Goal: Information Seeking & Learning: Learn about a topic

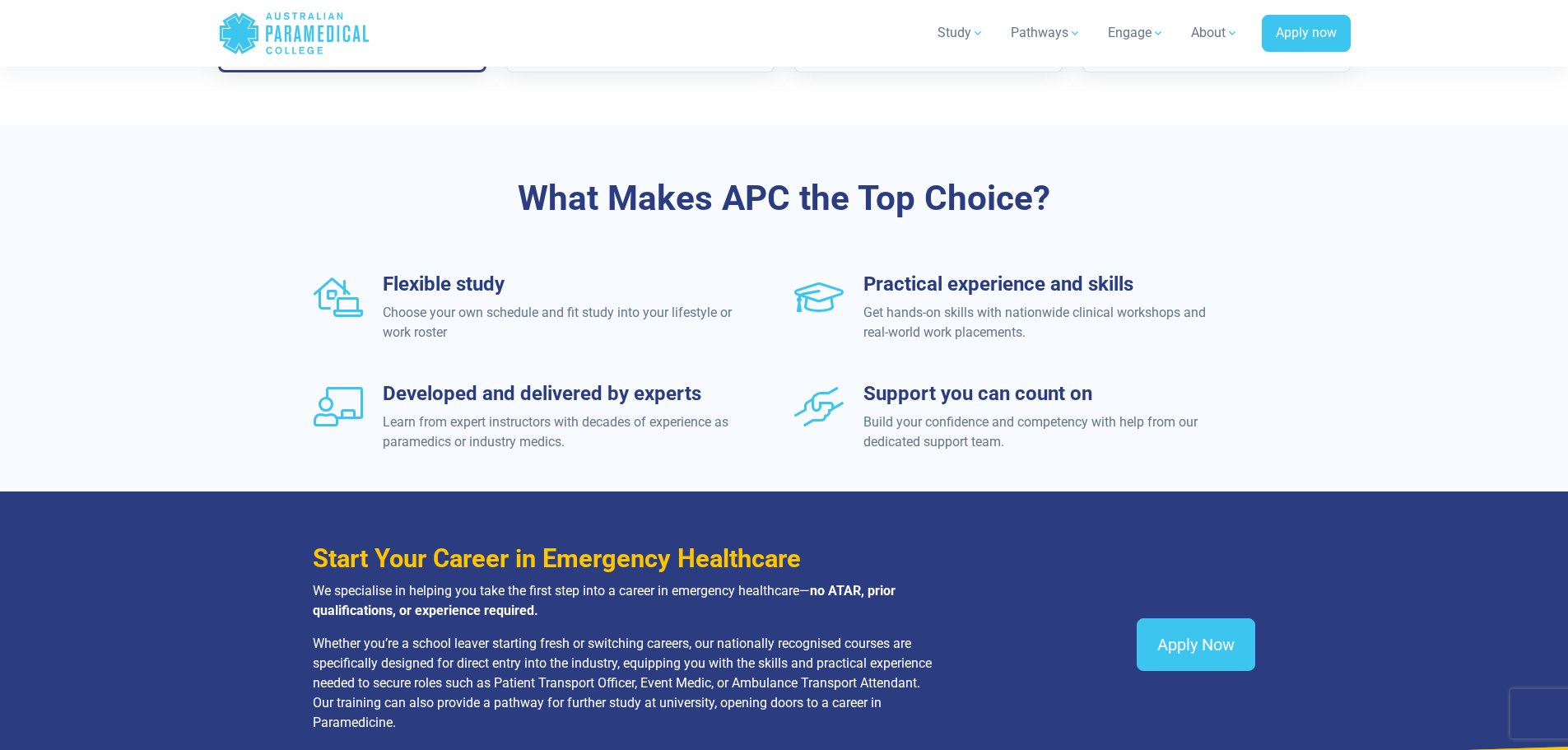
scroll to position [1563, 0]
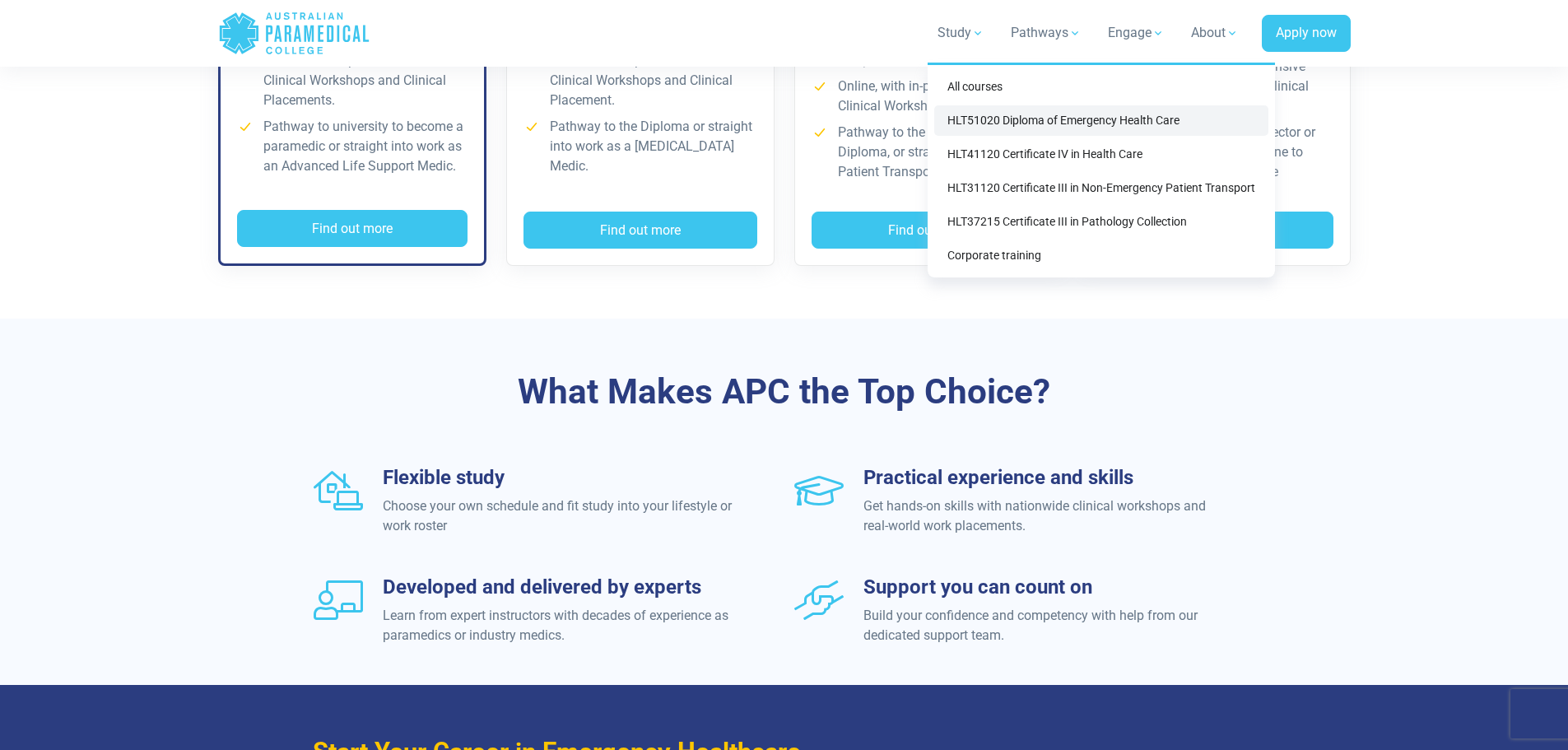
click at [974, 123] on link "HLT51020 Diploma of Emergency Health Care" at bounding box center [1101, 120] width 335 height 31
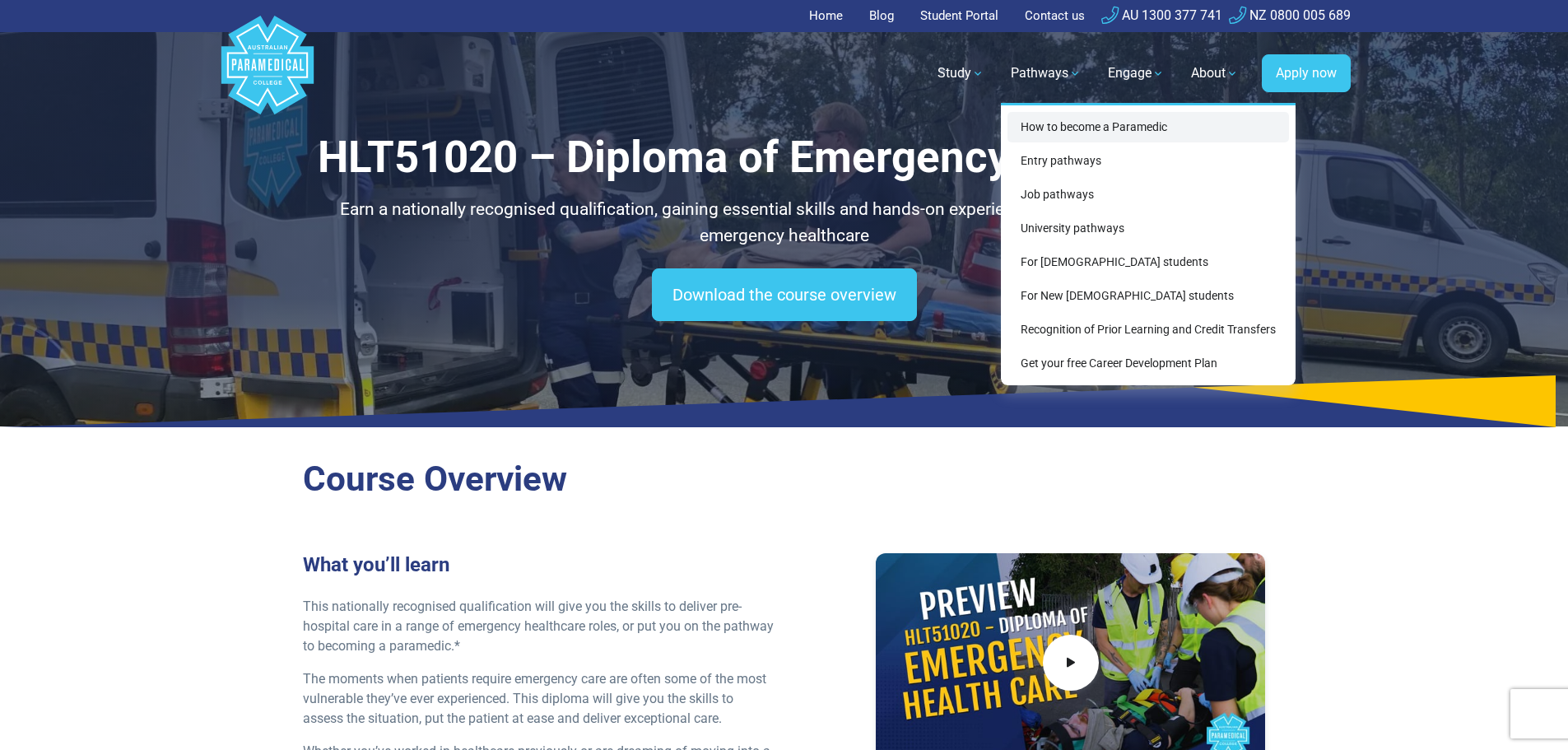
click at [1048, 131] on link "How to become a Paramedic" at bounding box center [1148, 127] width 282 height 31
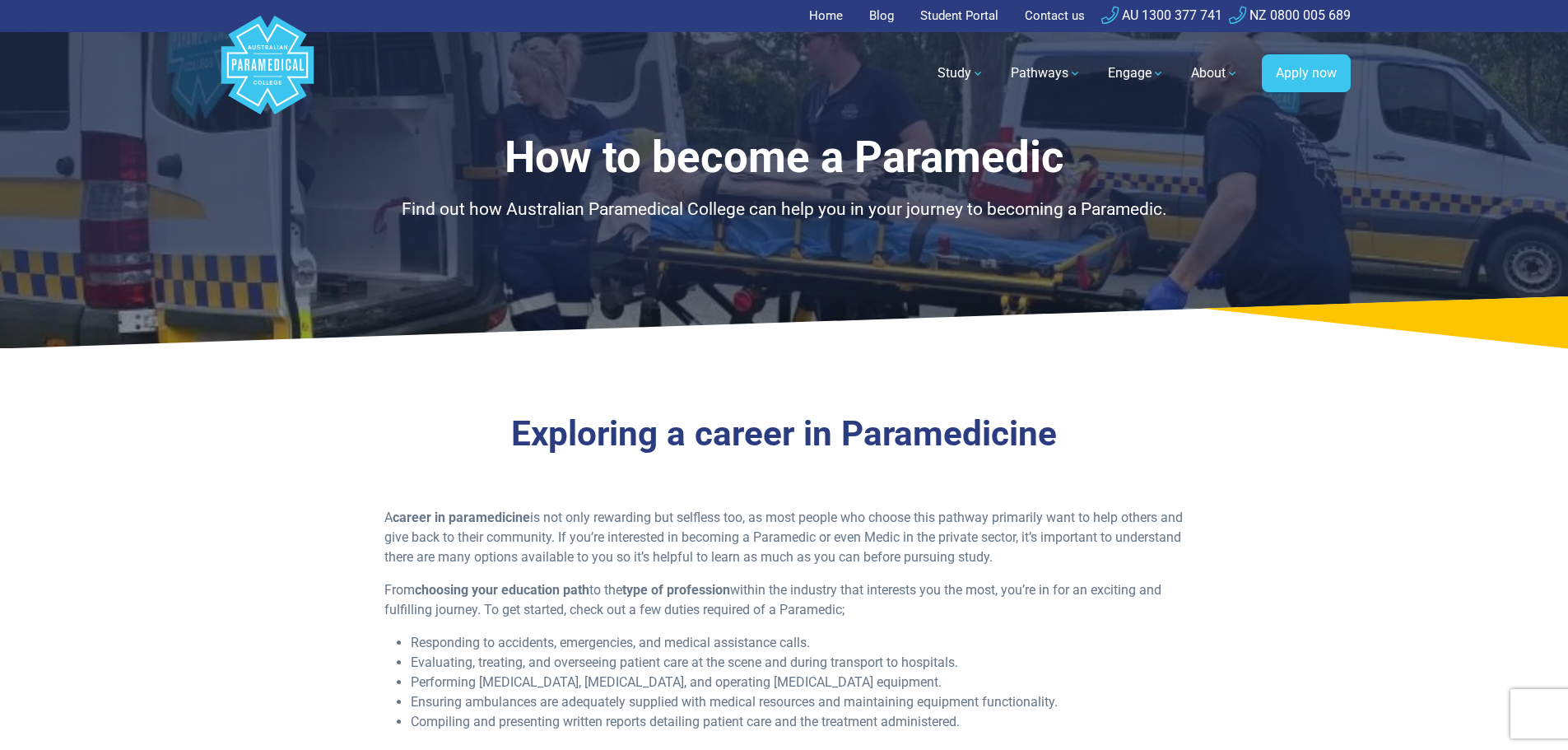
click at [351, 198] on p "Find out how Australian Paramedical College can help you in your journey to bec…" at bounding box center [784, 210] width 963 height 26
